Goal: Use online tool/utility: Utilize a website feature to perform a specific function

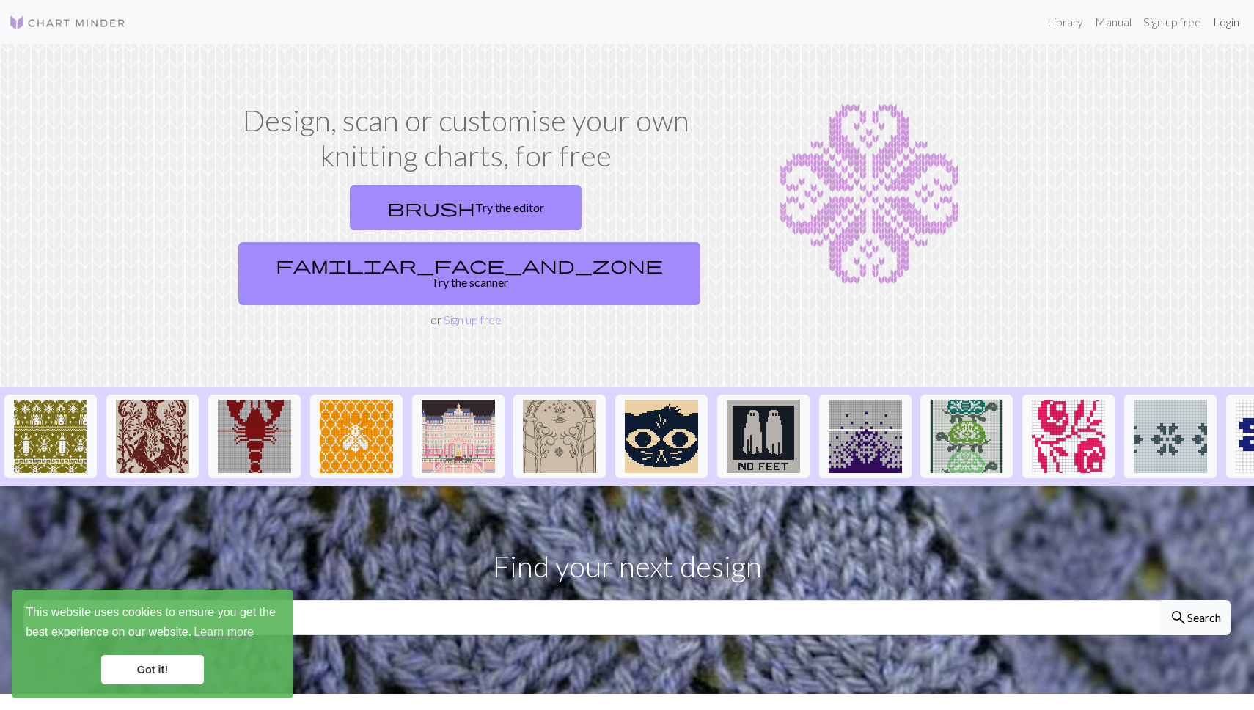
click at [1224, 15] on link "Login" at bounding box center [1226, 21] width 38 height 29
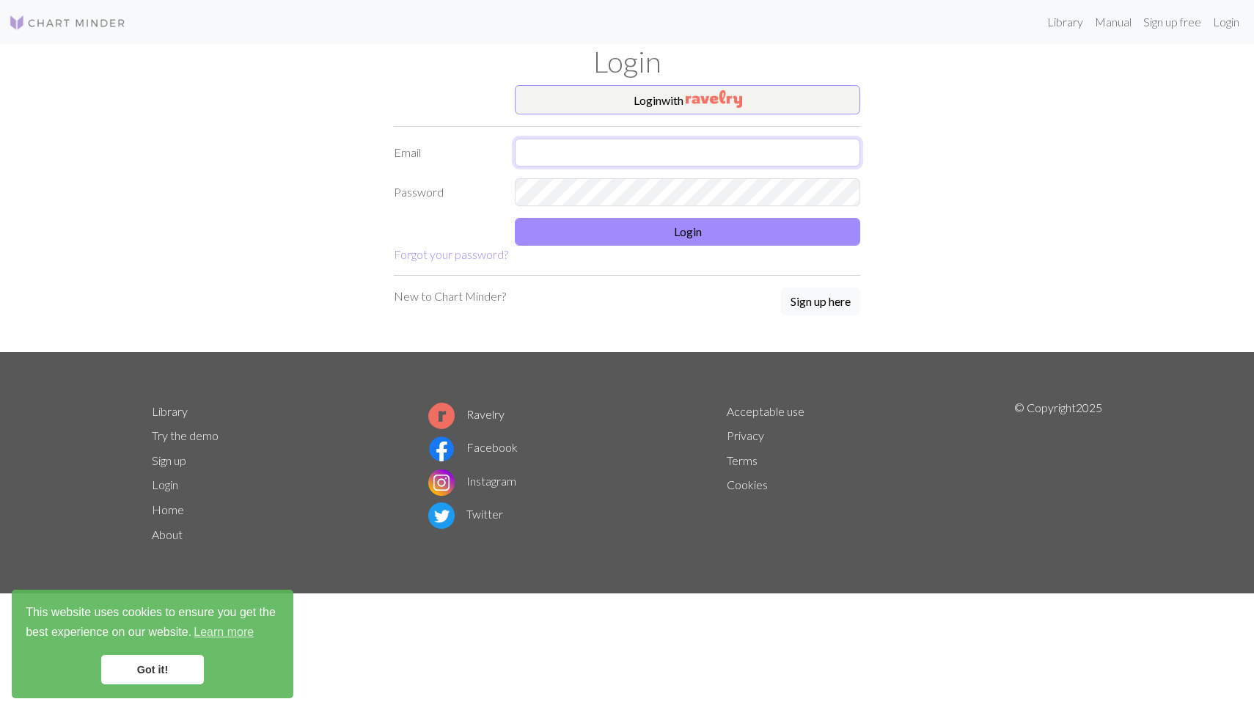
click at [565, 159] on input "text" at bounding box center [687, 153] width 345 height 28
click at [635, 103] on button "Login with" at bounding box center [687, 99] width 345 height 29
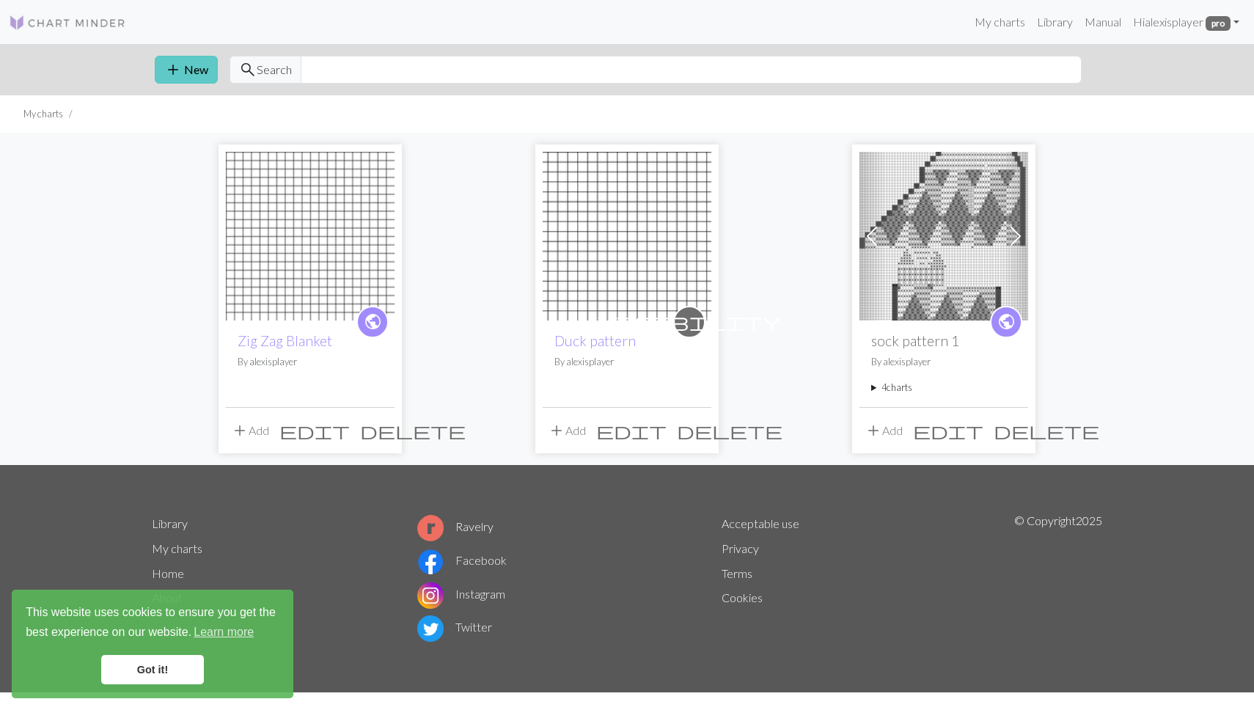
click at [182, 68] on button "add New" at bounding box center [186, 70] width 63 height 28
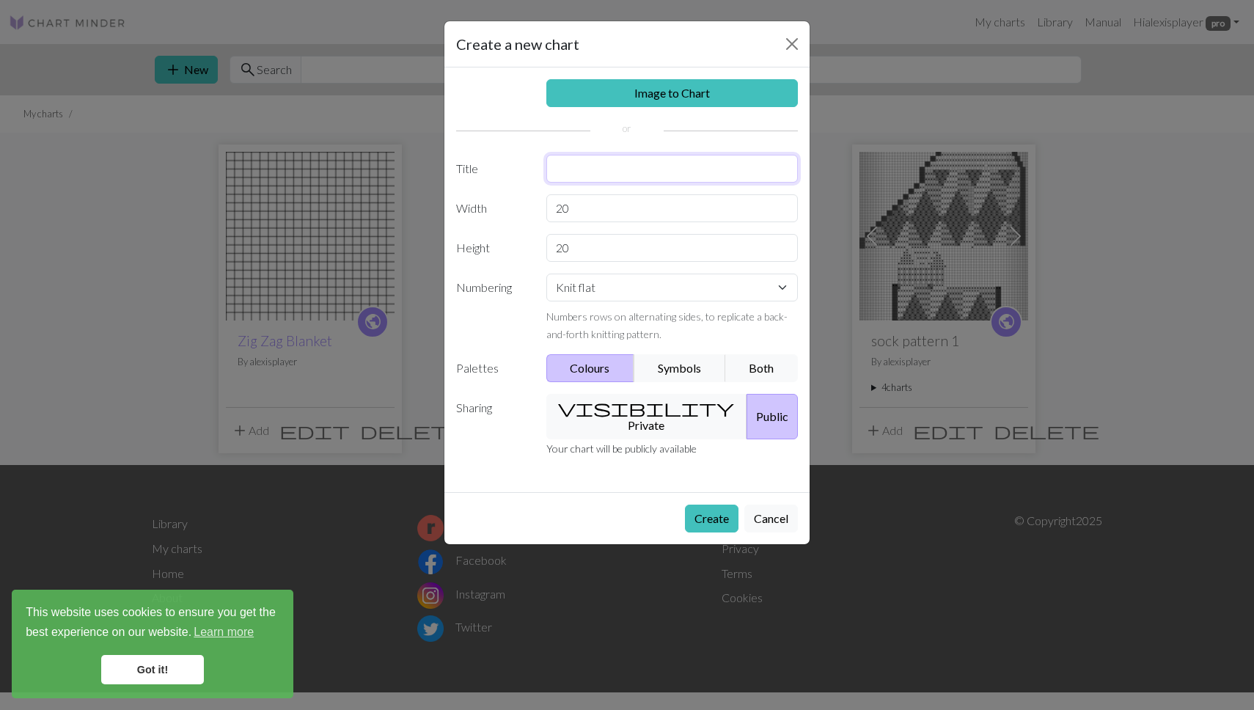
click at [608, 166] on input "text" at bounding box center [672, 169] width 252 height 28
type input "Mitten"
click at [606, 210] on input "20" at bounding box center [672, 208] width 252 height 28
type input "100"
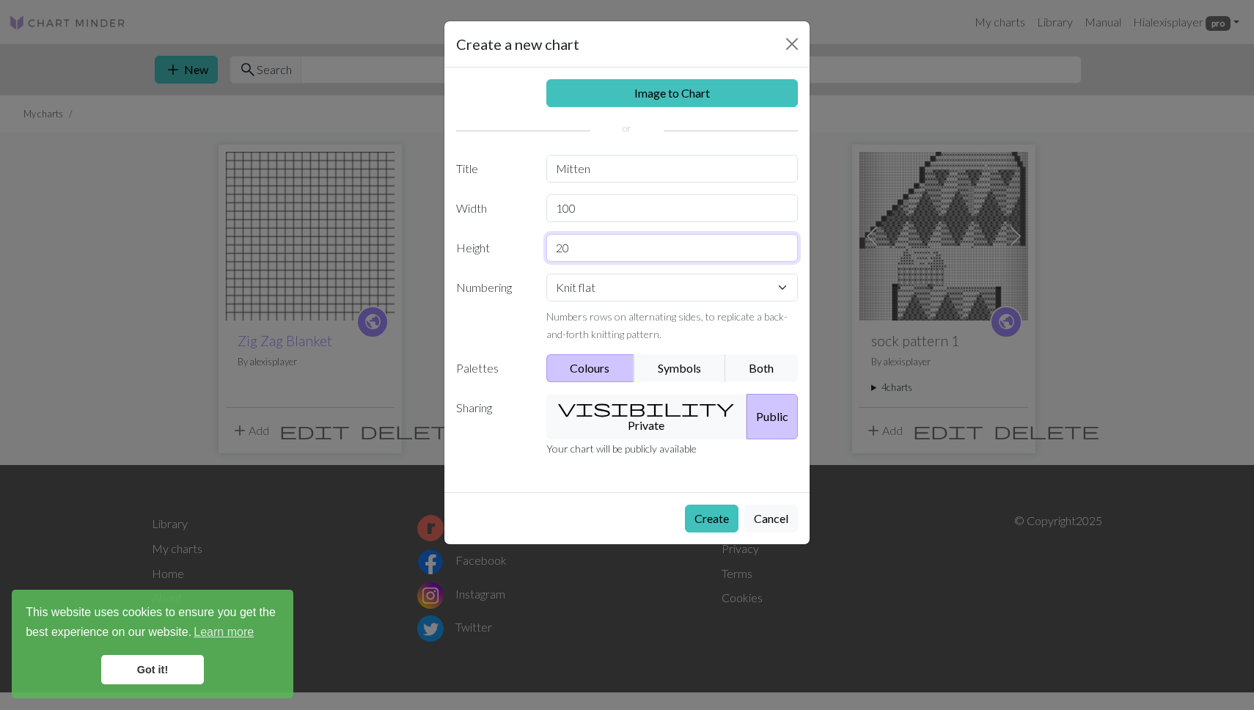
click at [594, 245] on input "20" at bounding box center [672, 248] width 252 height 28
type input "2"
type input "100"
click at [577, 284] on select "Knit flat Knit in the round Lace knitting Cross stitch" at bounding box center [672, 287] width 252 height 28
click at [577, 283] on select "Knit flat Knit in the round Lace knitting Cross stitch" at bounding box center [672, 287] width 252 height 28
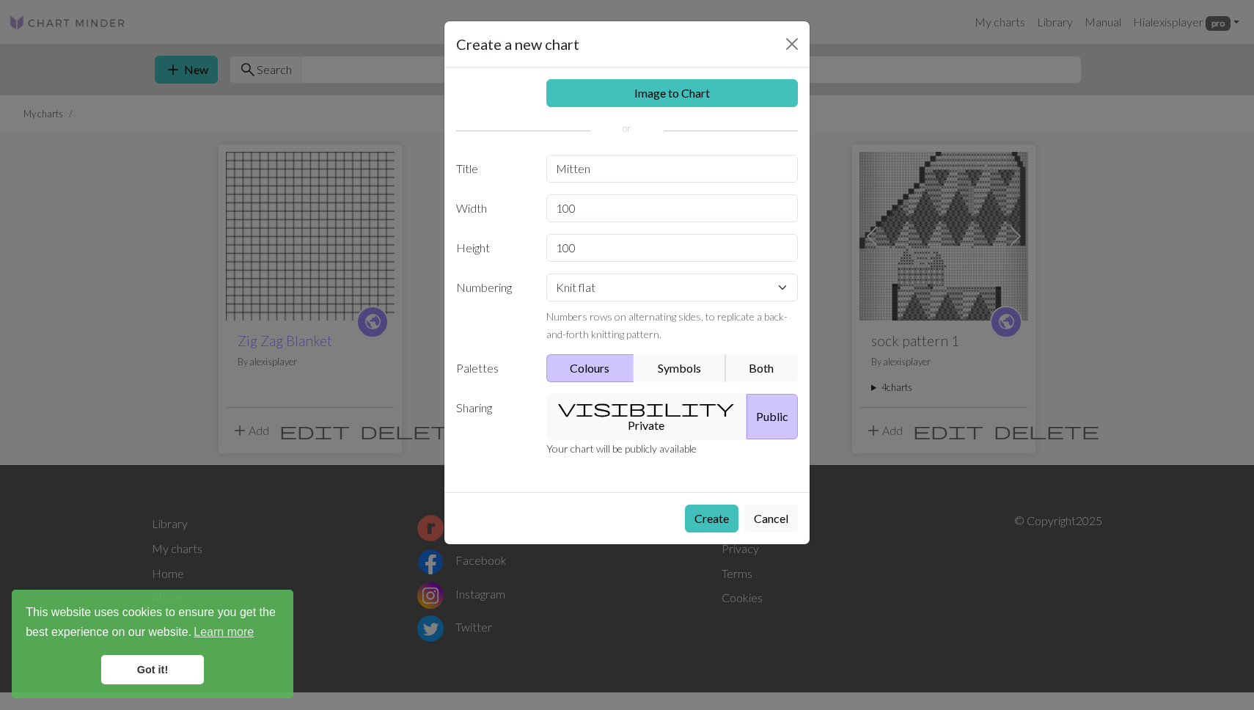
click at [664, 375] on button "Symbols" at bounding box center [679, 368] width 92 height 28
click at [753, 373] on button "Both" at bounding box center [761, 368] width 73 height 28
click at [715, 504] on button "Create" at bounding box center [712, 518] width 54 height 28
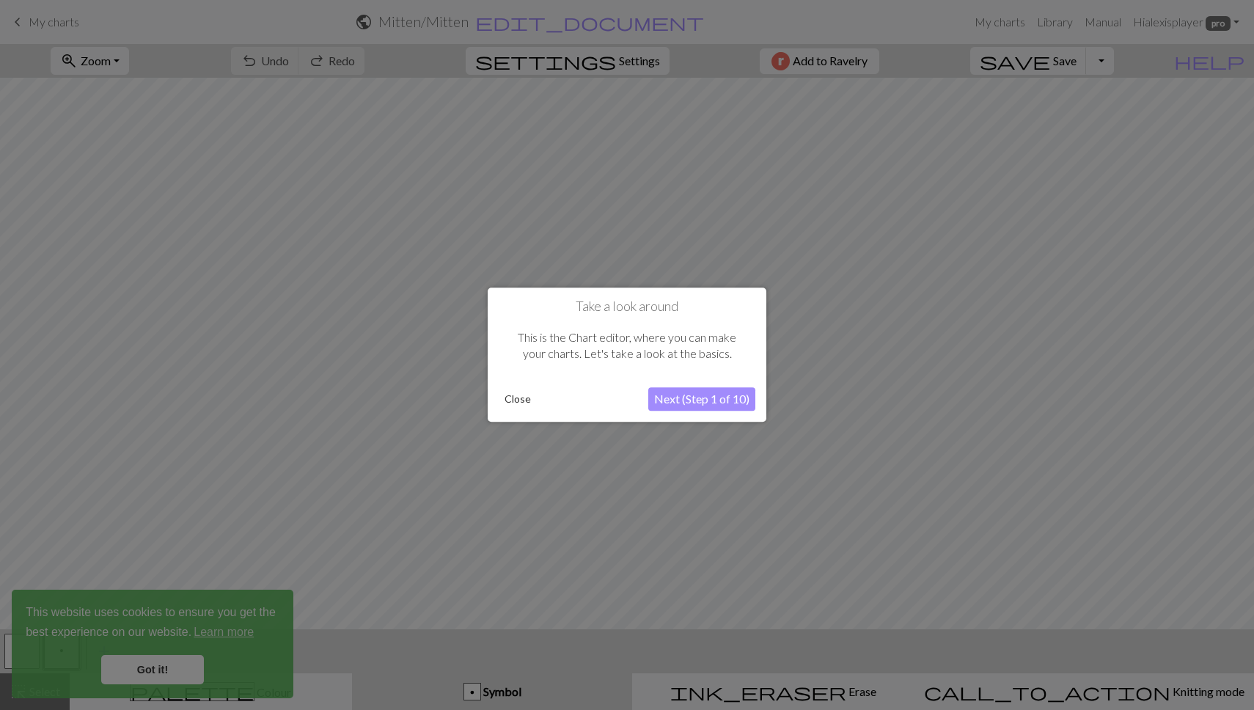
click at [507, 400] on button "Close" at bounding box center [518, 400] width 38 height 22
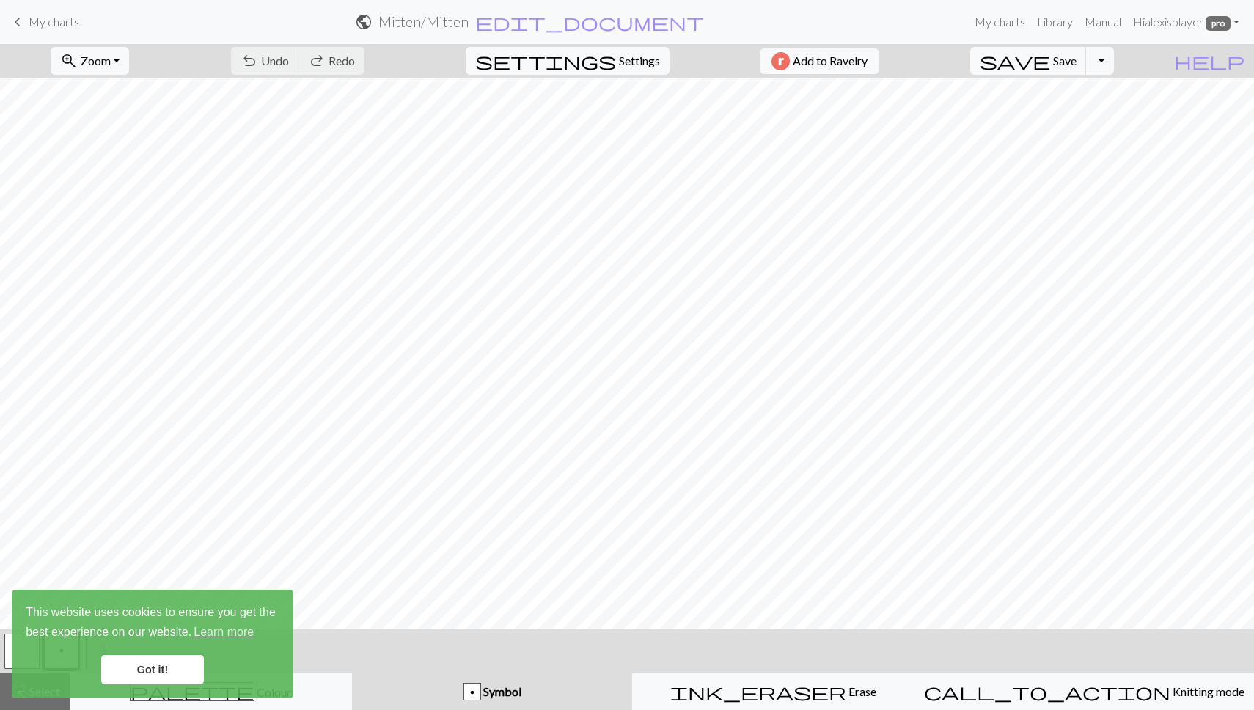
click at [150, 665] on link "Got it!" at bounding box center [152, 669] width 103 height 29
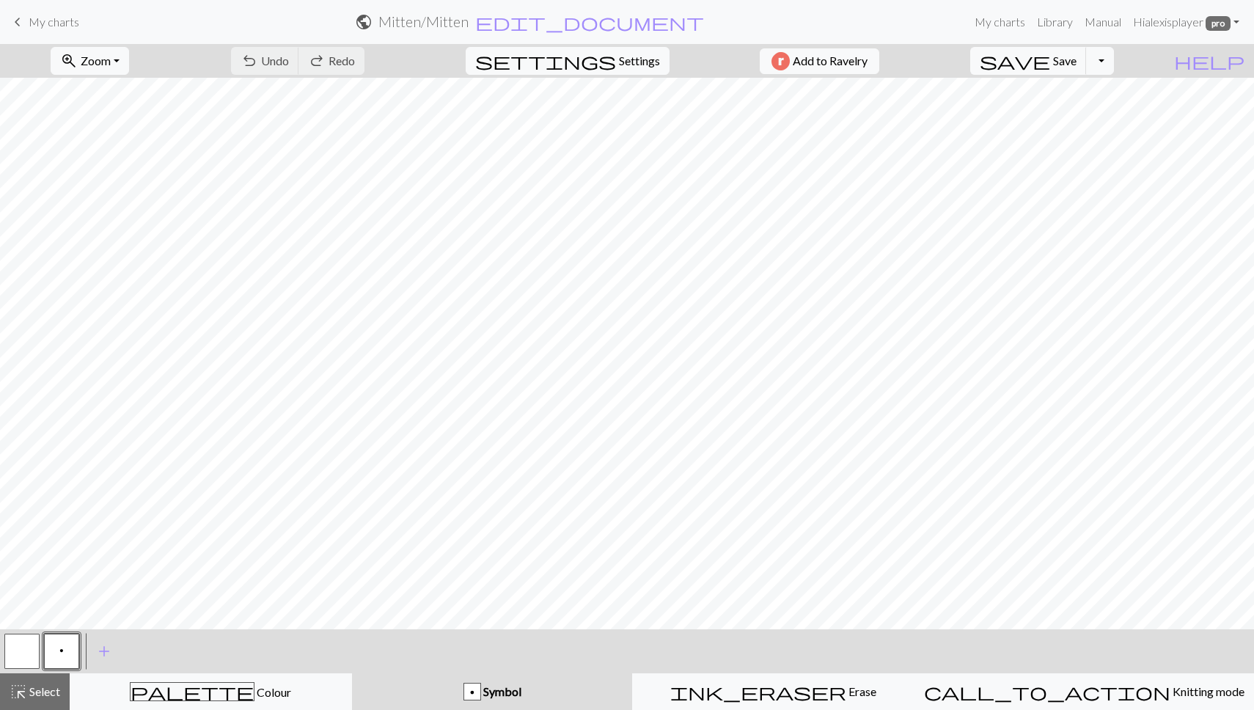
click at [466, 694] on div "p Symbol" at bounding box center [492, 692] width 263 height 18
click at [103, 652] on span "add" at bounding box center [104, 651] width 18 height 21
click at [104, 651] on button "button" at bounding box center [101, 650] width 35 height 35
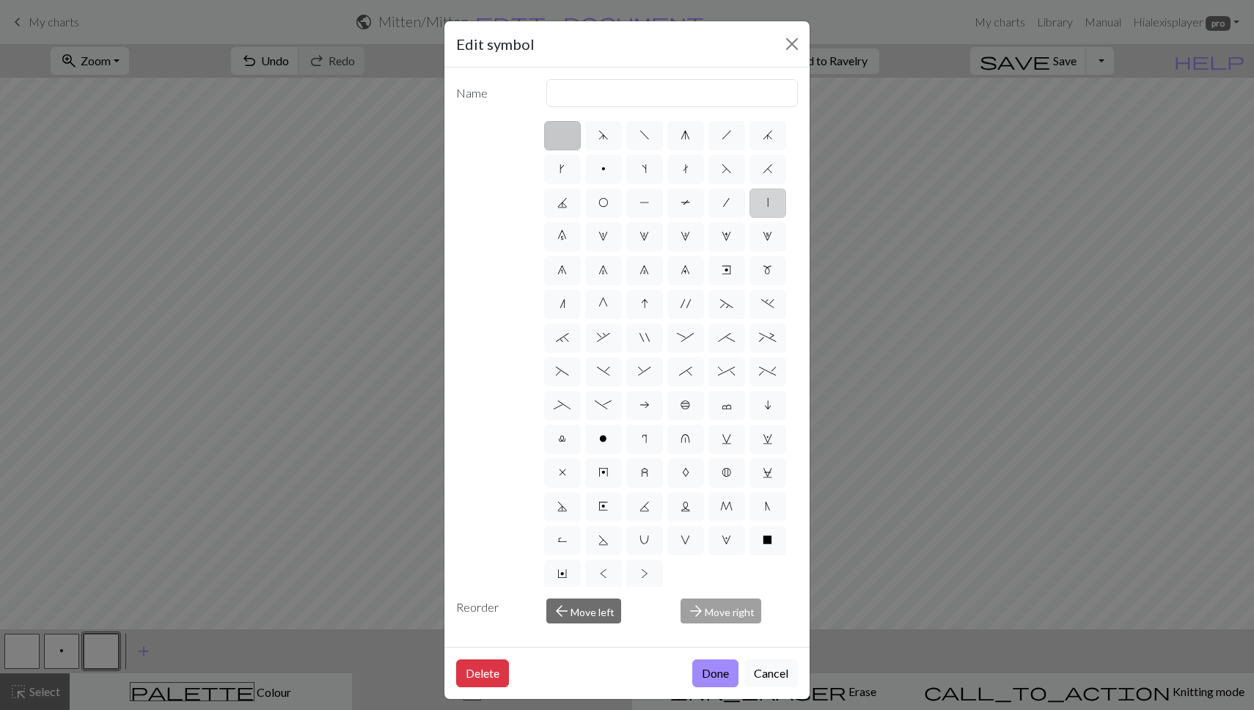
click at [764, 205] on label "|" at bounding box center [767, 202] width 37 height 29
click at [767, 203] on input "|" at bounding box center [772, 199] width 10 height 10
radio input "true"
type input "slip stitch"
click at [711, 672] on button "Done" at bounding box center [715, 673] width 46 height 28
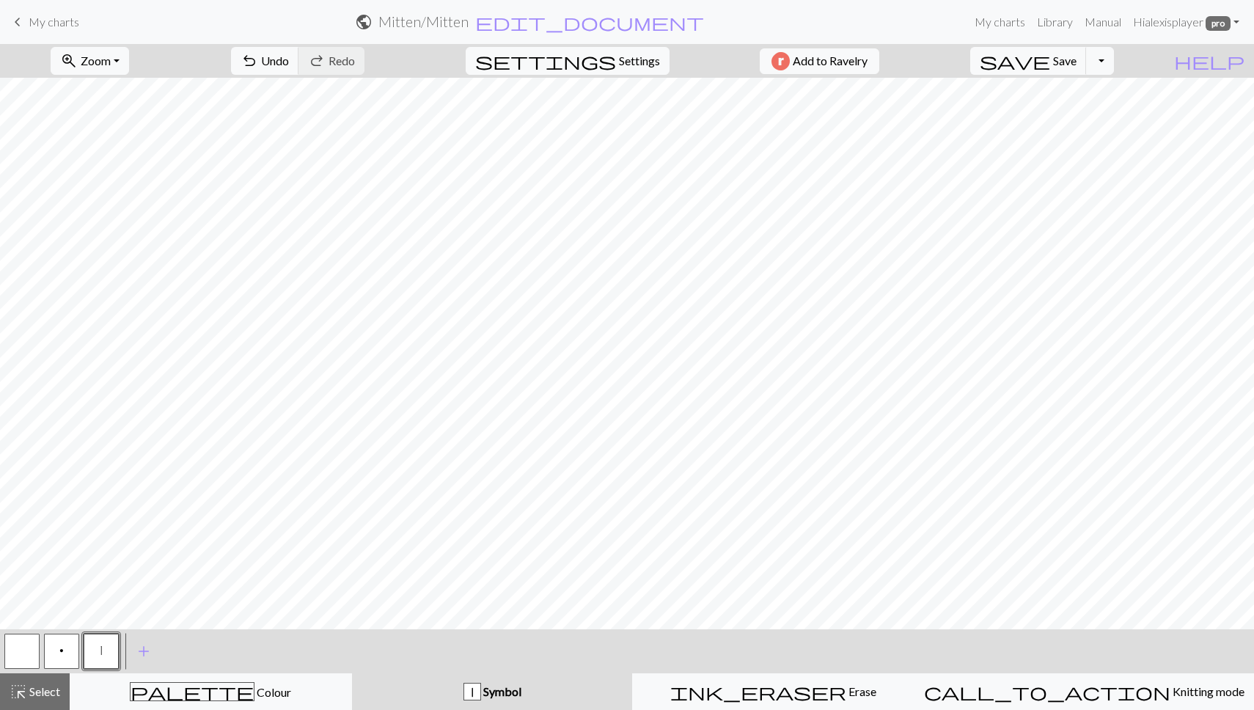
click at [62, 651] on span "p" at bounding box center [61, 650] width 4 height 12
click at [19, 699] on span "highlight_alt" at bounding box center [19, 691] width 18 height 21
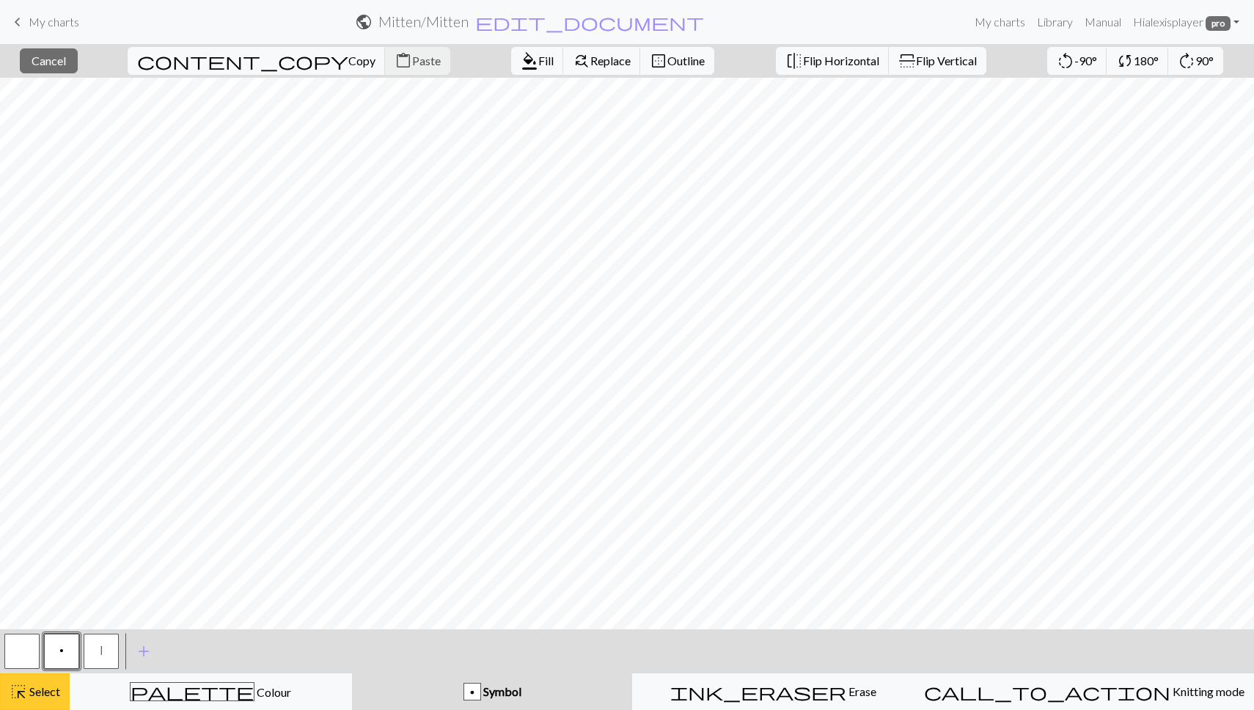
click at [39, 700] on button "highlight_alt Select Select" at bounding box center [35, 691] width 70 height 37
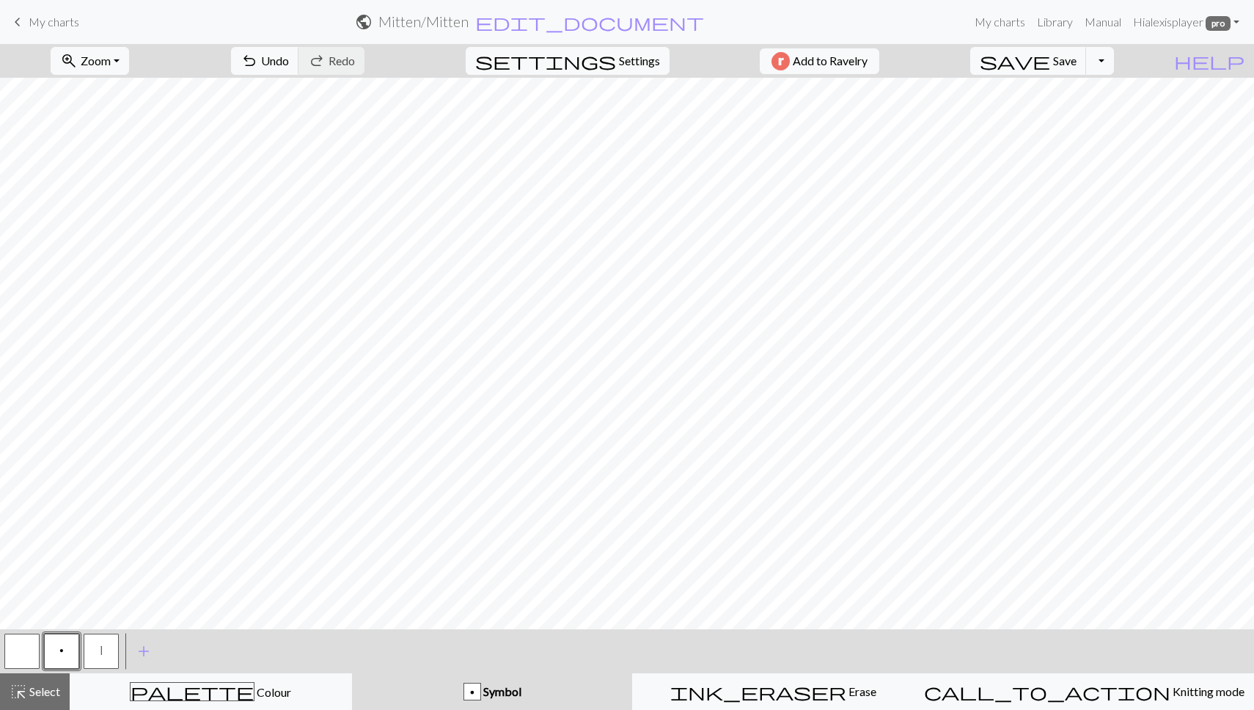
click at [97, 649] on button "|" at bounding box center [101, 650] width 35 height 35
click at [139, 650] on span "add" at bounding box center [144, 651] width 18 height 21
click at [142, 648] on button "button" at bounding box center [140, 650] width 35 height 35
click at [143, 648] on button "button" at bounding box center [140, 650] width 35 height 35
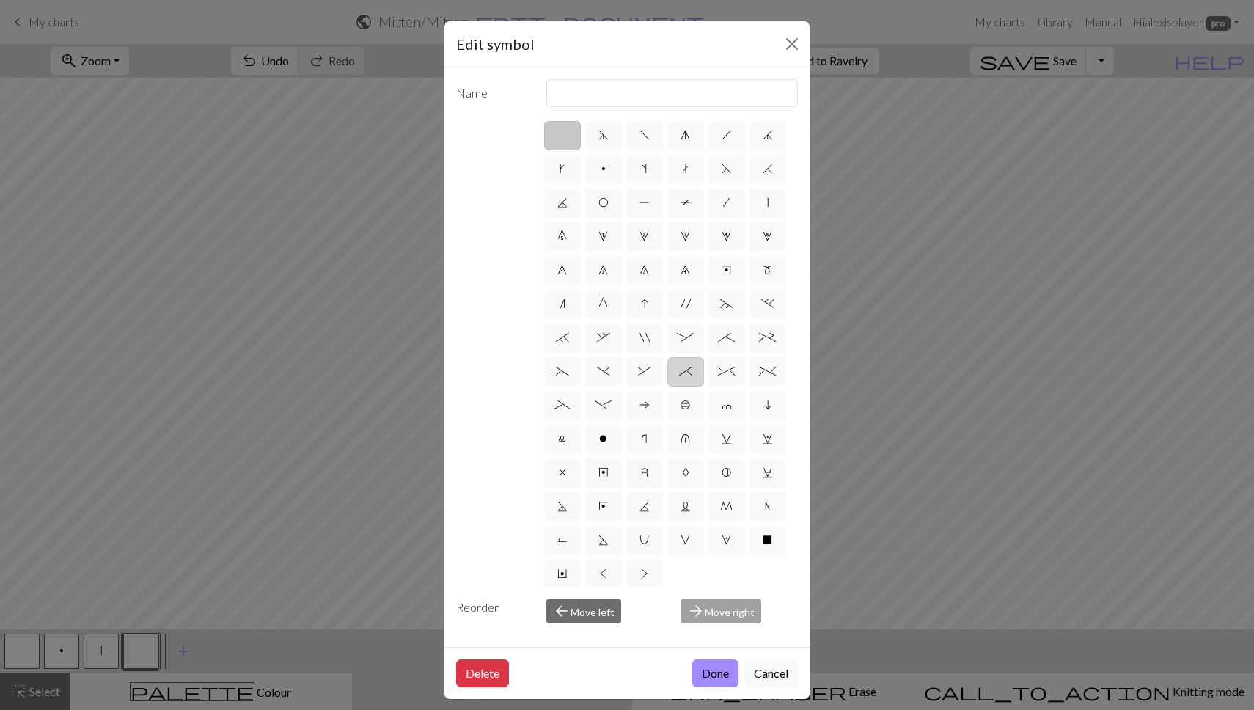
scroll to position [4, 0]
click at [639, 203] on span "P" at bounding box center [644, 198] width 10 height 12
click at [639, 203] on input "P" at bounding box center [644, 199] width 10 height 10
radio input "true"
type input "purl"
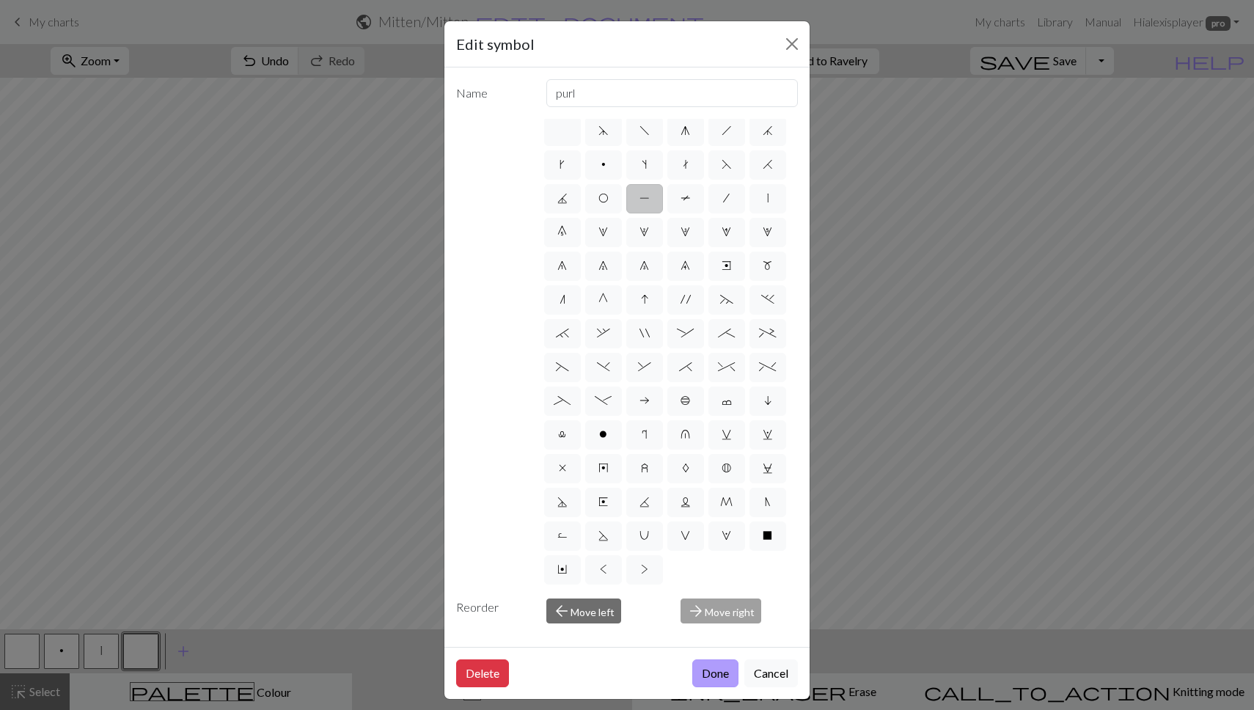
click at [713, 673] on button "Done" at bounding box center [715, 673] width 46 height 28
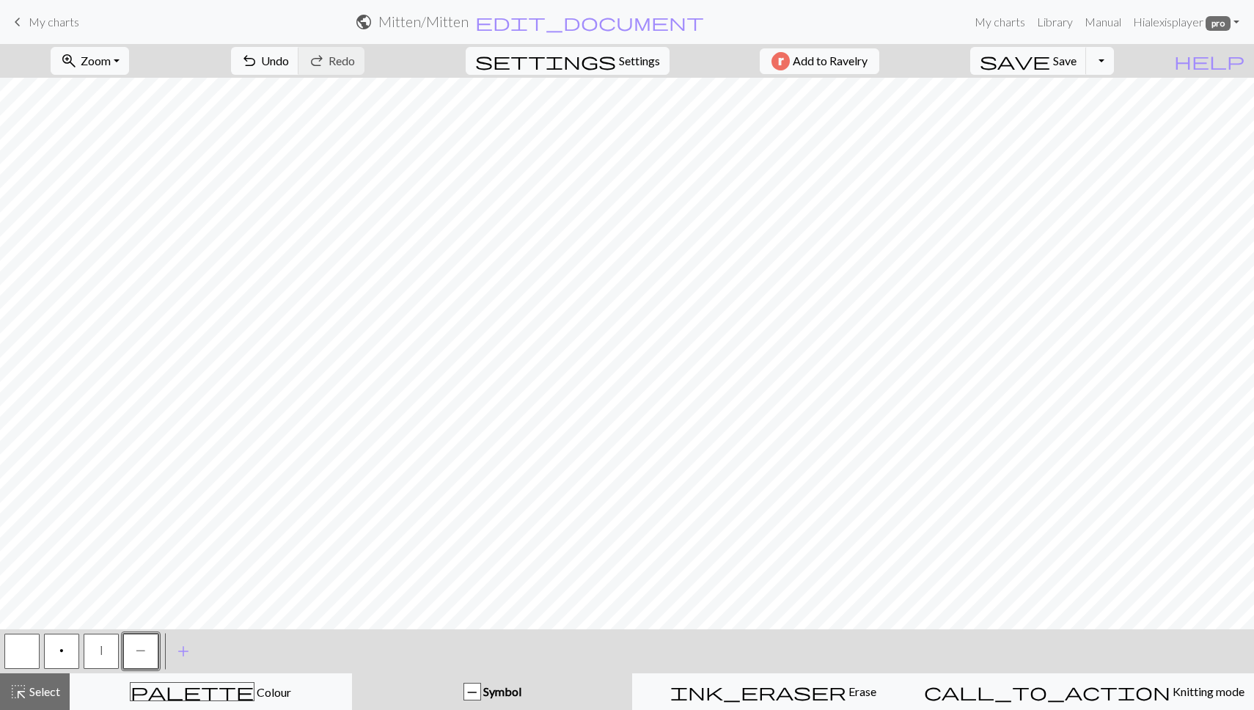
click at [94, 661] on button "|" at bounding box center [101, 650] width 35 height 35
click at [175, 649] on span "add" at bounding box center [184, 651] width 18 height 21
click at [176, 651] on button "button" at bounding box center [180, 650] width 35 height 35
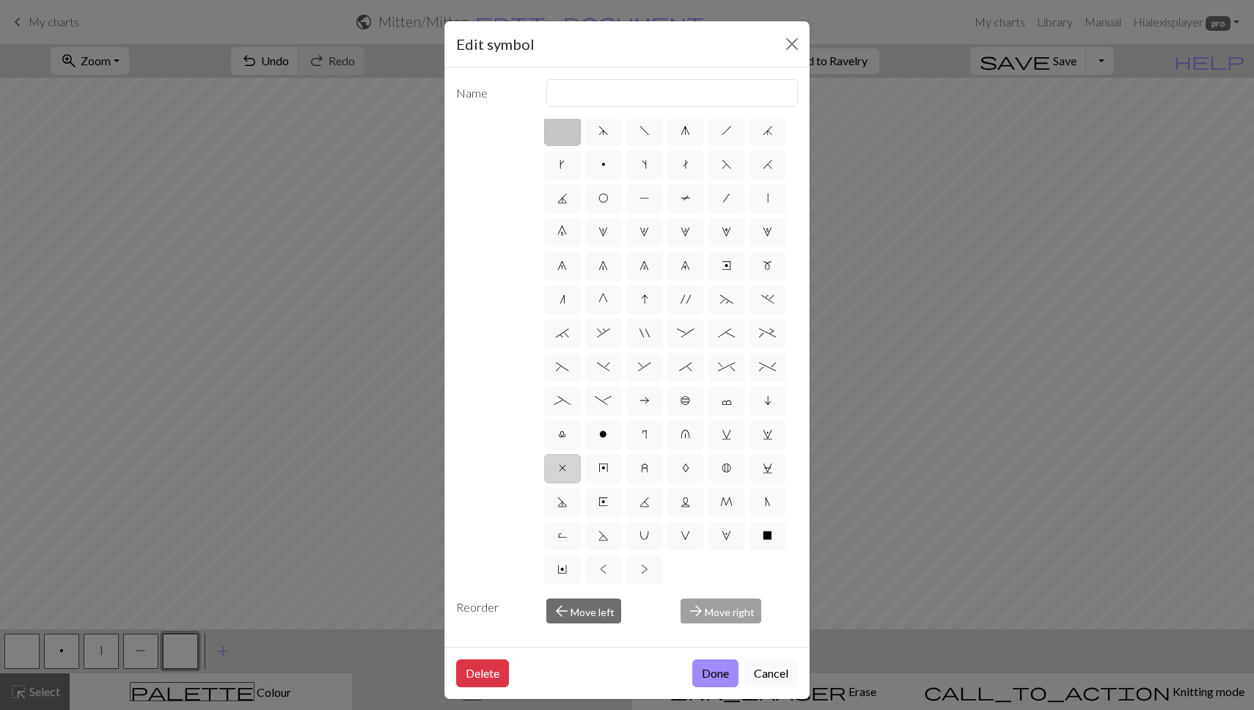
scroll to position [0, 0]
